Goal: Transaction & Acquisition: Purchase product/service

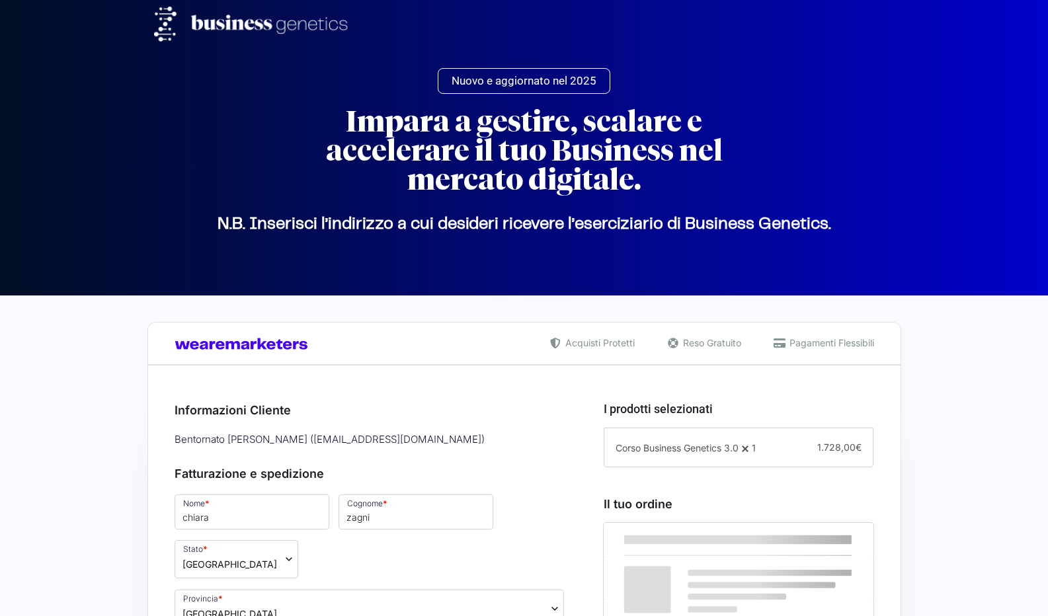
select select "BO"
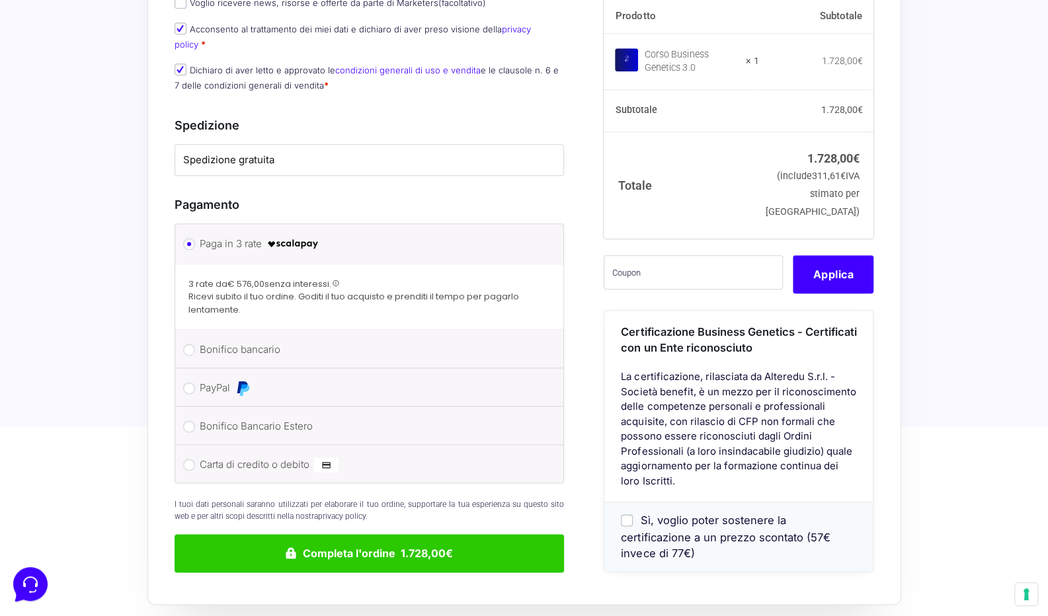
scroll to position [855, 0]
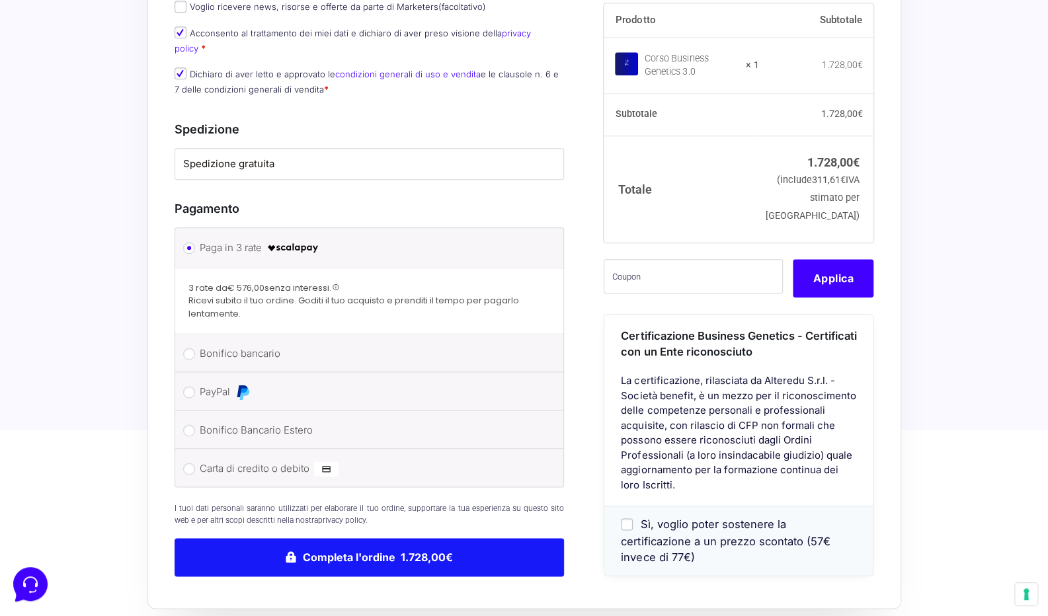
click at [379, 545] on button "Completa l'ordine 1.728,00€" at bounding box center [370, 557] width 390 height 38
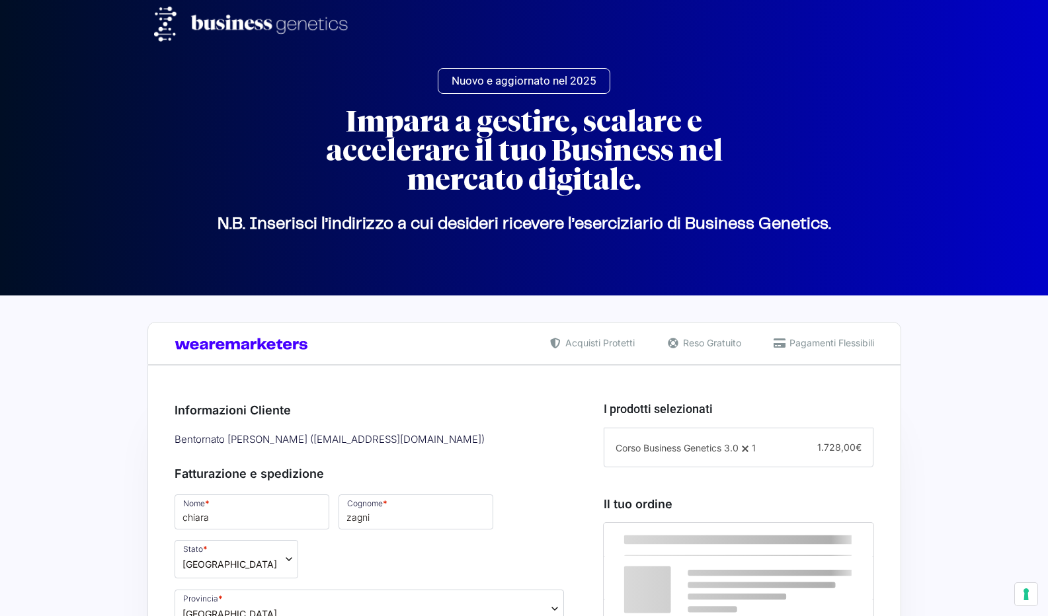
select select "BO"
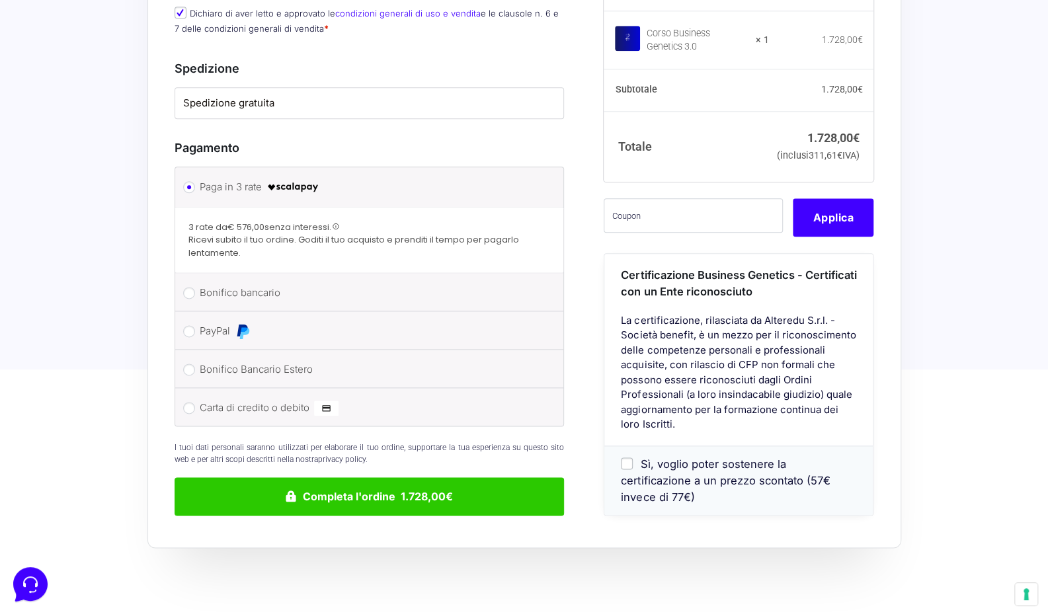
scroll to position [915, 0]
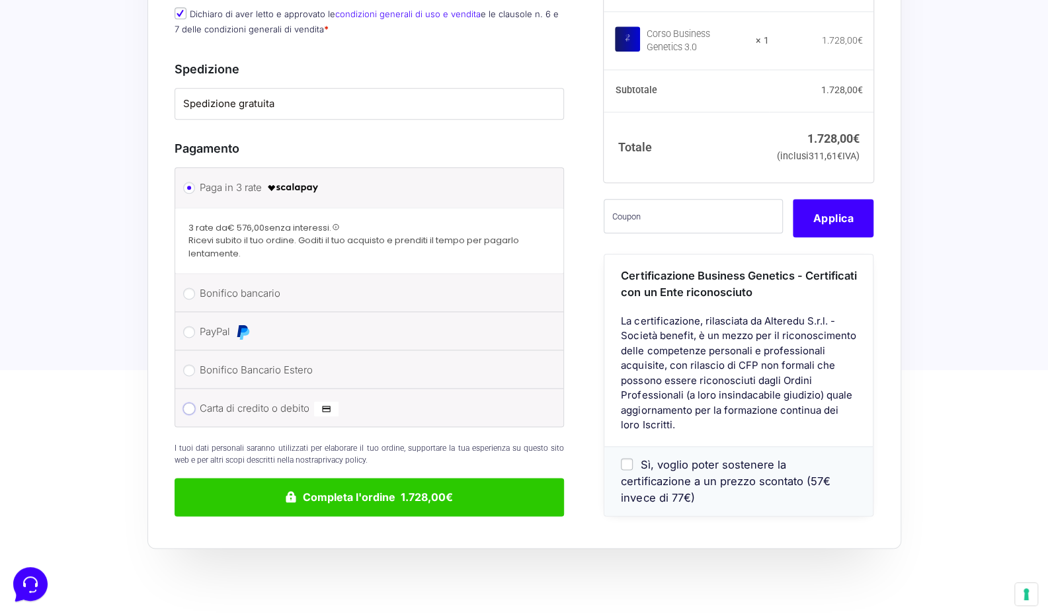
click at [190, 403] on input "Carta di credito o debito" at bounding box center [189, 409] width 12 height 12
radio input "true"
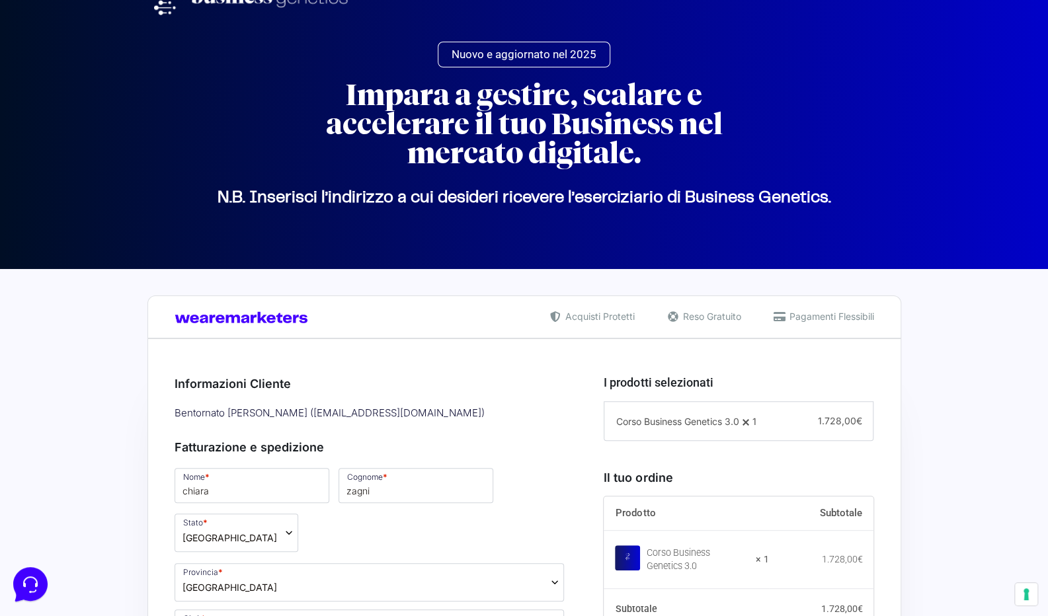
scroll to position [0, 0]
